Goal: Navigation & Orientation: Find specific page/section

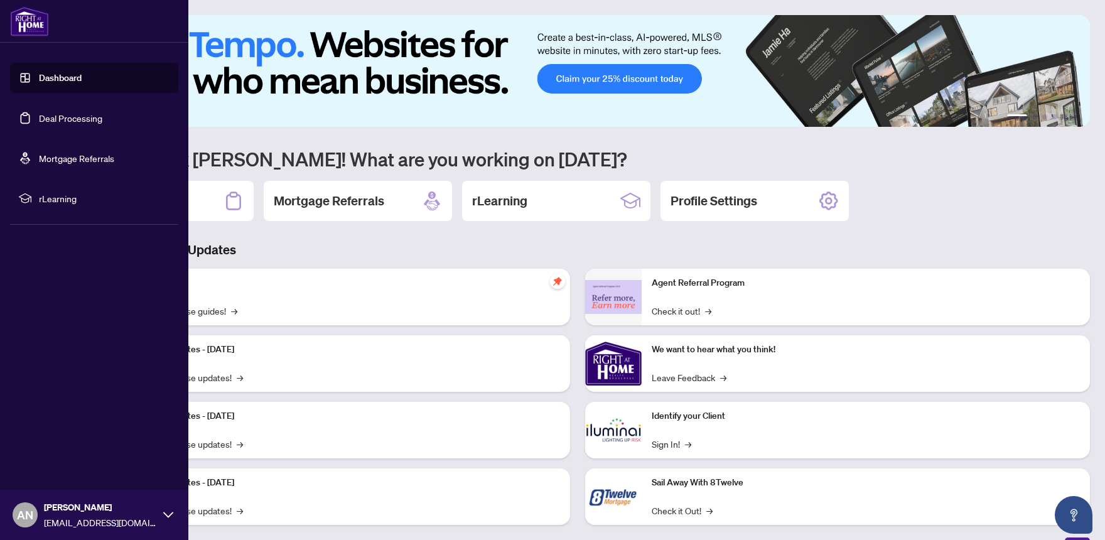
click at [39, 113] on link "Deal Processing" at bounding box center [70, 117] width 63 height 11
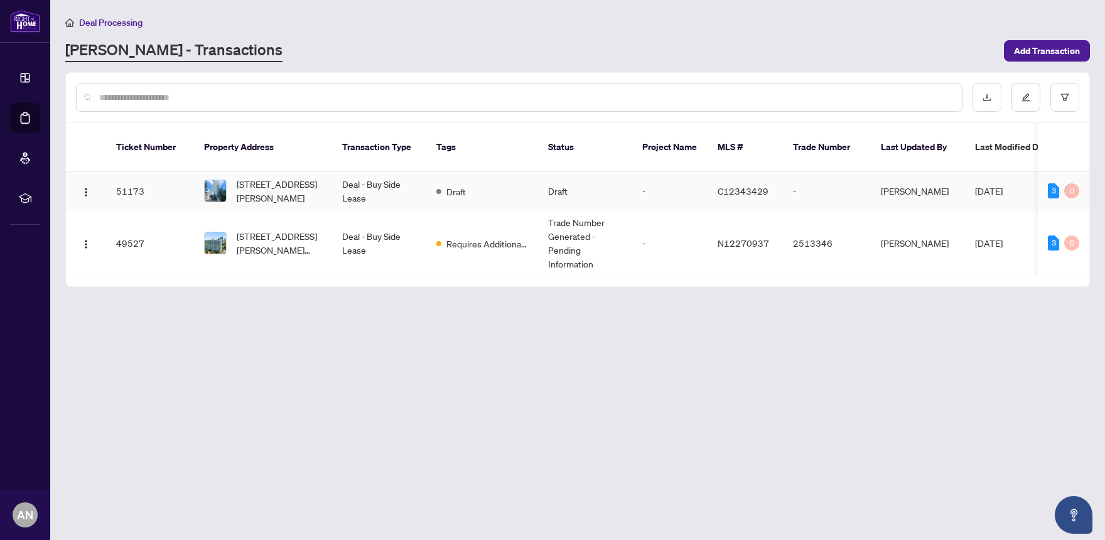
click at [994, 185] on span "[DATE]" at bounding box center [989, 190] width 28 height 11
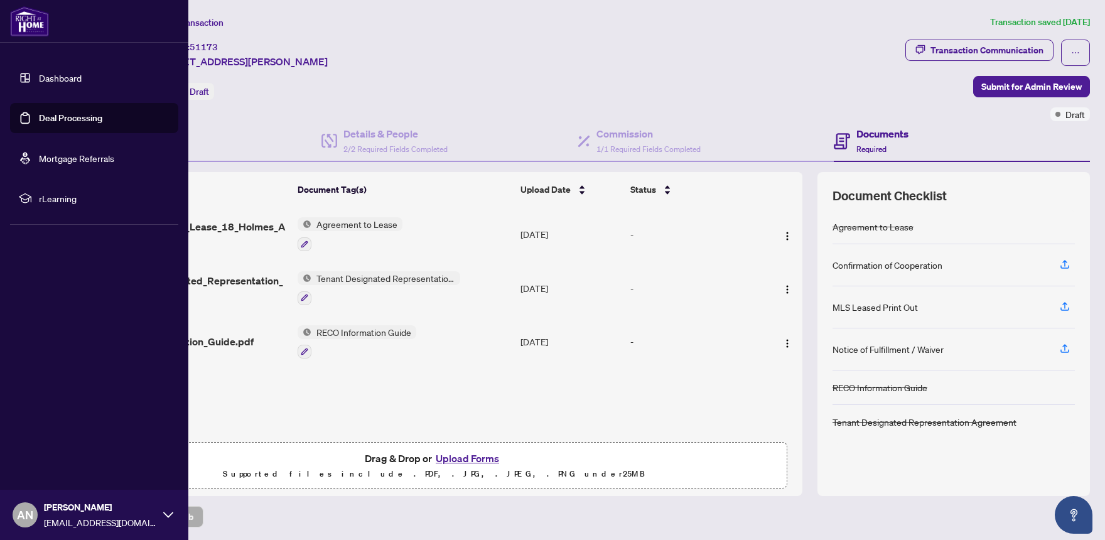
click at [59, 156] on link "Mortgage Referrals" at bounding box center [76, 158] width 75 height 11
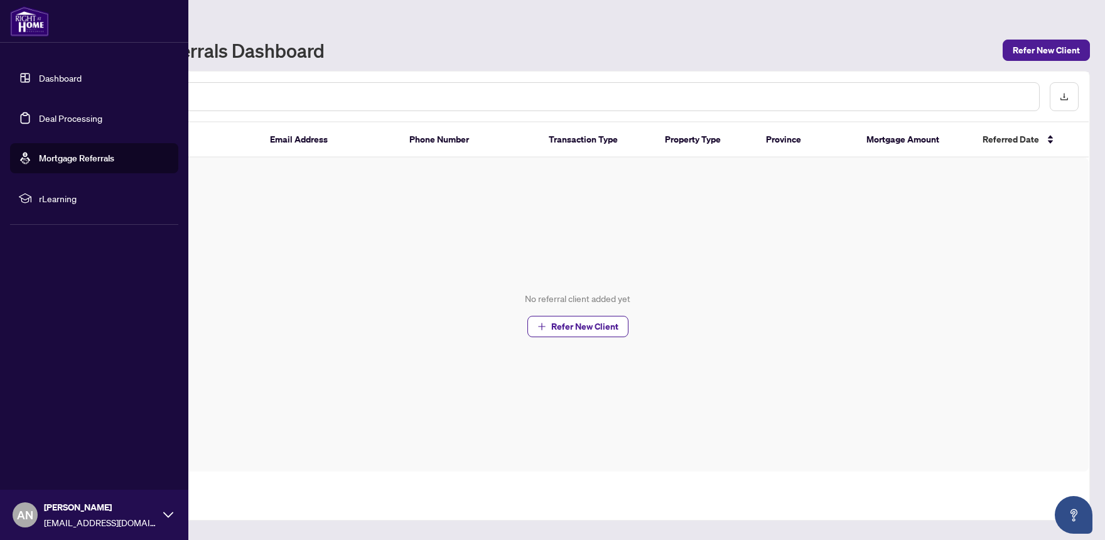
click at [60, 80] on link "Dashboard" at bounding box center [60, 77] width 43 height 11
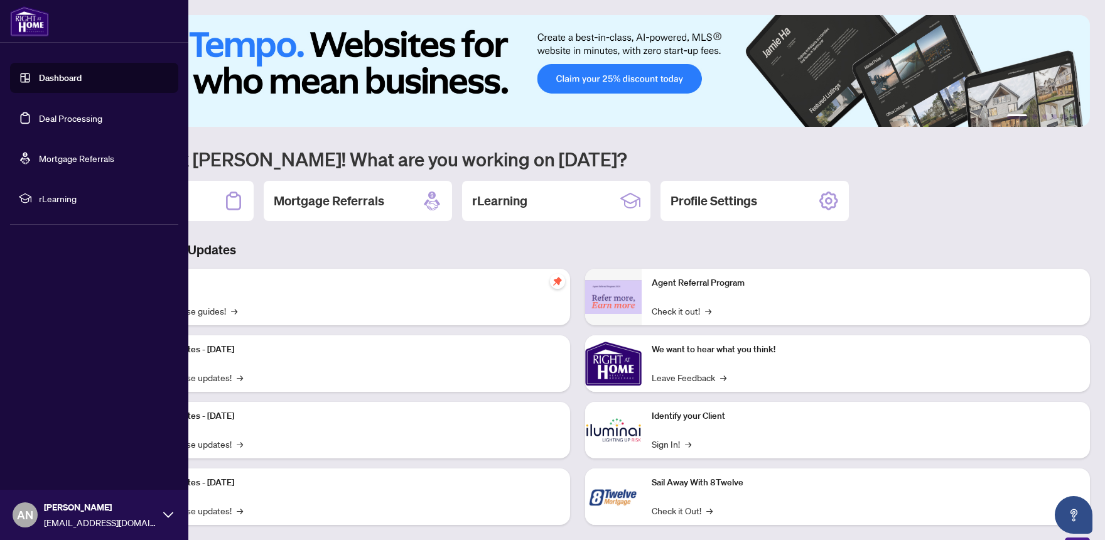
click at [49, 200] on span "rLearning" at bounding box center [104, 198] width 131 height 14
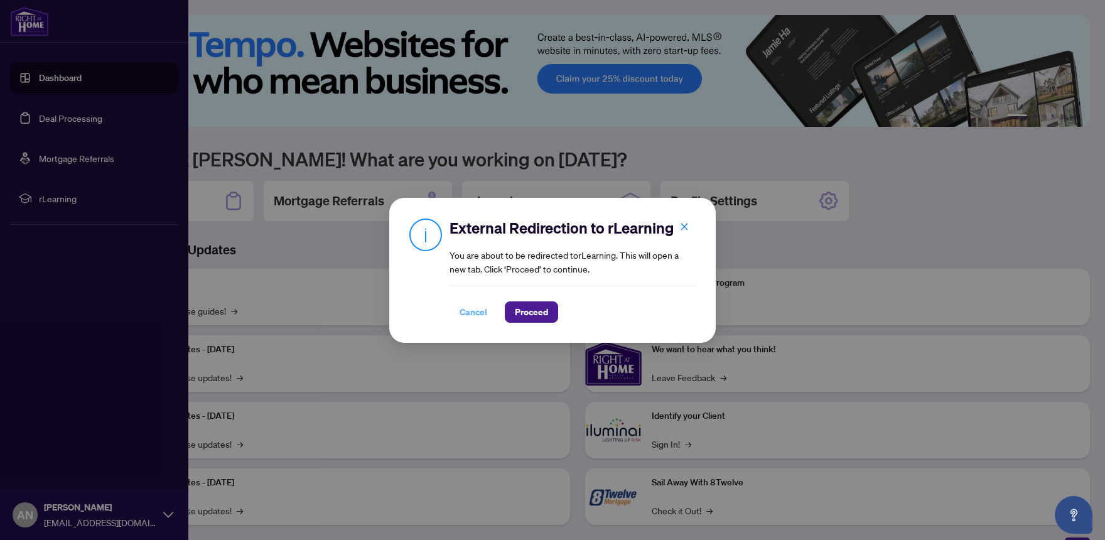
click at [471, 307] on span "Cancel" at bounding box center [474, 312] width 28 height 20
